Goal: Check status: Check status

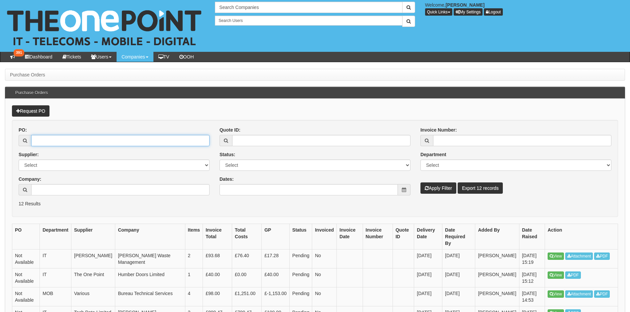
click at [41, 136] on input "PO:" at bounding box center [120, 140] width 178 height 11
paste input "19654"
type input "19654"
click at [426, 183] on button "Apply Filter" at bounding box center [438, 187] width 36 height 11
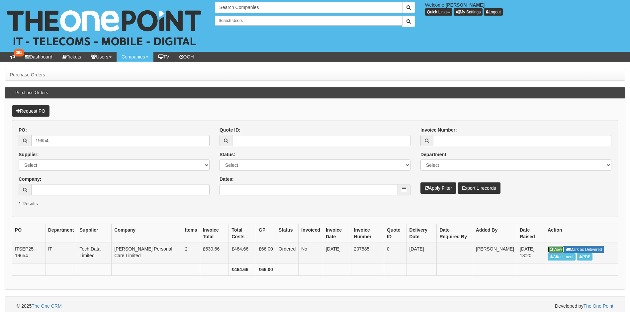
click at [561, 250] on link "View" at bounding box center [555, 249] width 16 height 7
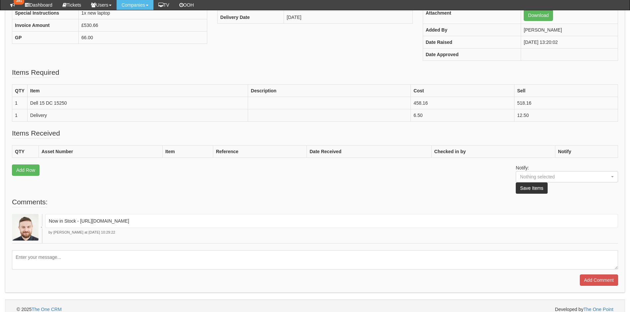
scroll to position [150, 0]
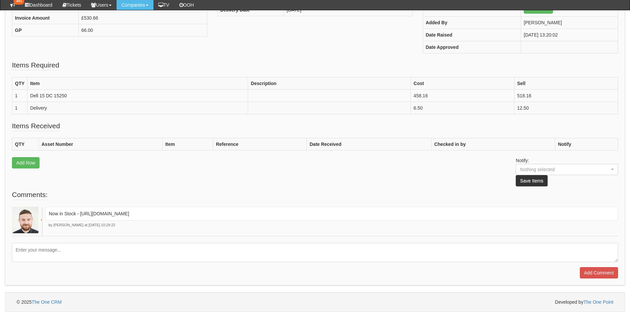
drag, startPoint x: 378, startPoint y: 214, endPoint x: 80, endPoint y: 217, distance: 297.7
click at [80, 217] on div "Now in Stock - https://halo.theonepoint.co.uk/tickets?area=18&mainview=myviews&…" at bounding box center [331, 213] width 572 height 14
drag, startPoint x: 80, startPoint y: 217, endPoint x: 91, endPoint y: 213, distance: 11.8
copy p "https://halo.theonepoint.co.uk/tickets?area=18&mainview=myviews&viewid=2&selid=…"
